Goal: Task Accomplishment & Management: Use online tool/utility

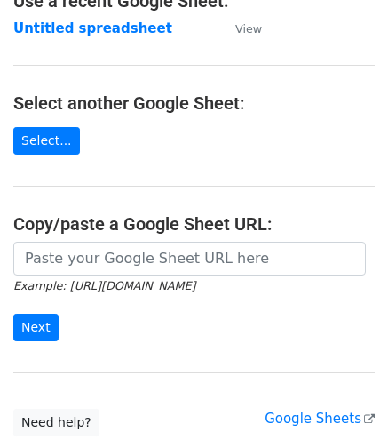
scroll to position [131, 0]
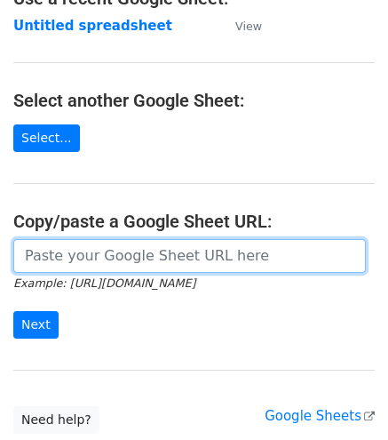
click at [79, 250] on input "url" at bounding box center [189, 256] width 353 height 34
paste input "[URL][DOMAIN_NAME]"
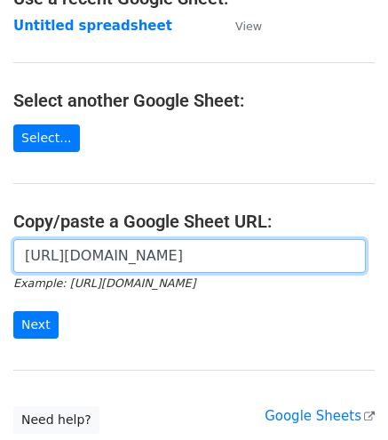
scroll to position [0, 385]
type input "[URL][DOMAIN_NAME]"
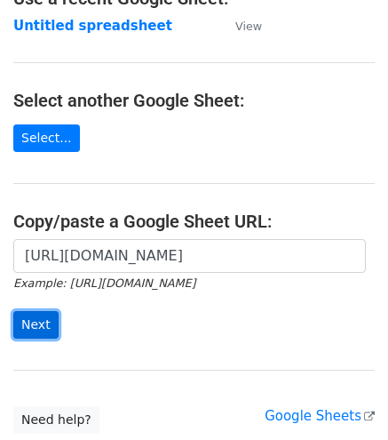
click at [28, 319] on input "Next" at bounding box center [35, 325] width 45 height 28
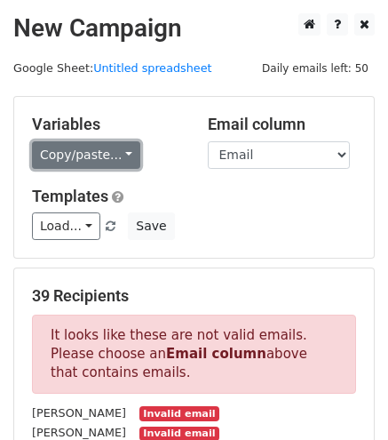
click at [91, 163] on link "Copy/paste..." at bounding box center [86, 155] width 108 height 28
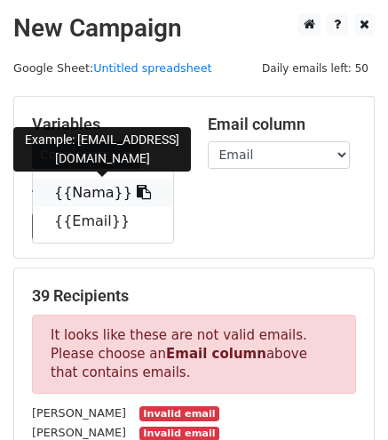
click at [91, 202] on link "{{Nama}}" at bounding box center [103, 193] width 140 height 28
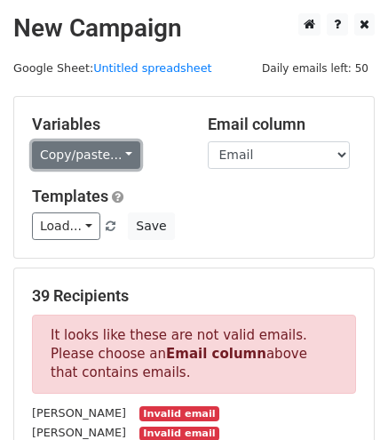
click at [64, 147] on link "Copy/paste..." at bounding box center [86, 155] width 108 height 28
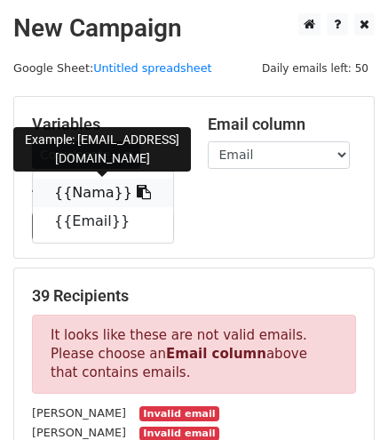
click at [137, 198] on icon at bounding box center [144, 192] width 14 height 14
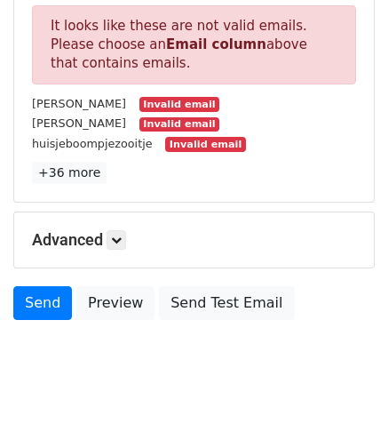
scroll to position [311, 0]
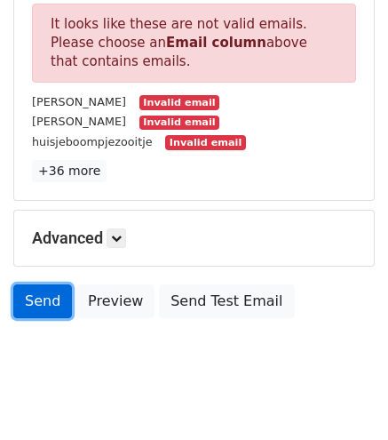
click at [44, 308] on link "Send" at bounding box center [42, 301] width 59 height 34
